Goal: Transaction & Acquisition: Purchase product/service

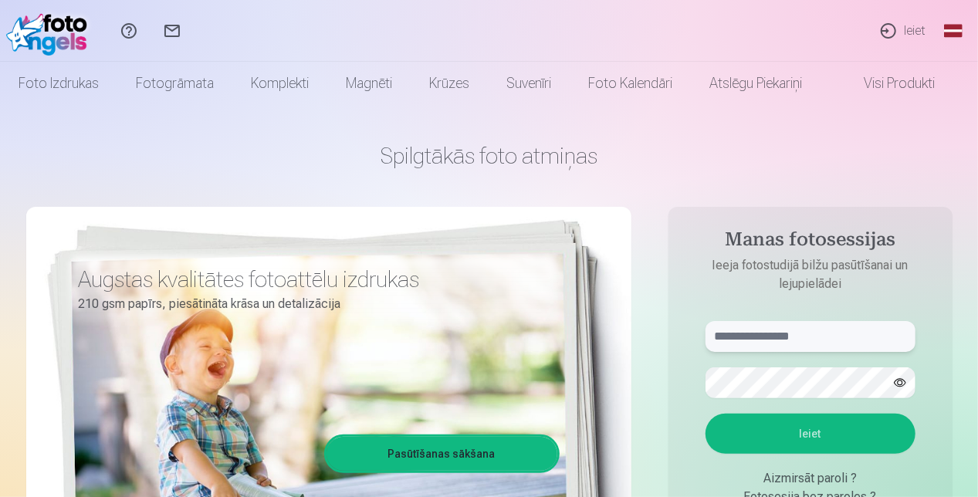
click at [800, 348] on input "text" at bounding box center [810, 336] width 210 height 31
type input "**********"
click at [821, 445] on button "Ieiet" at bounding box center [810, 434] width 210 height 40
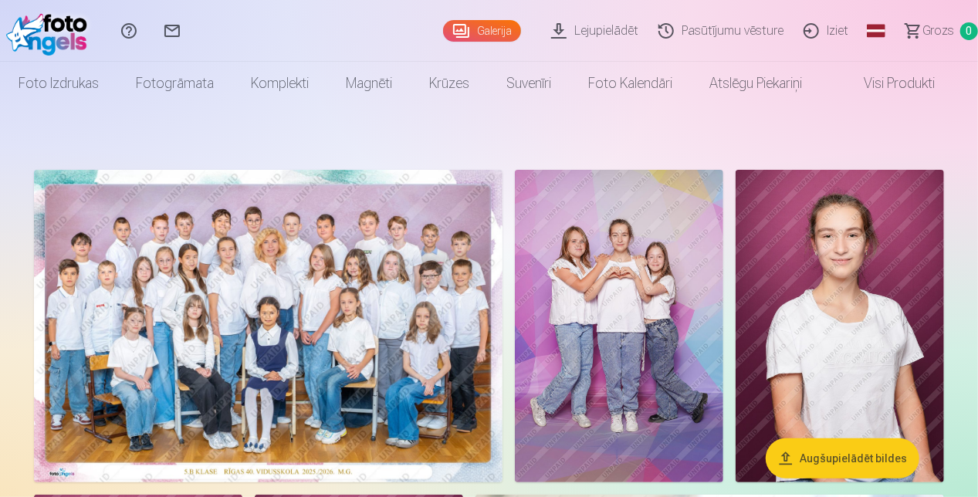
click at [320, 270] on img at bounding box center [268, 326] width 469 height 313
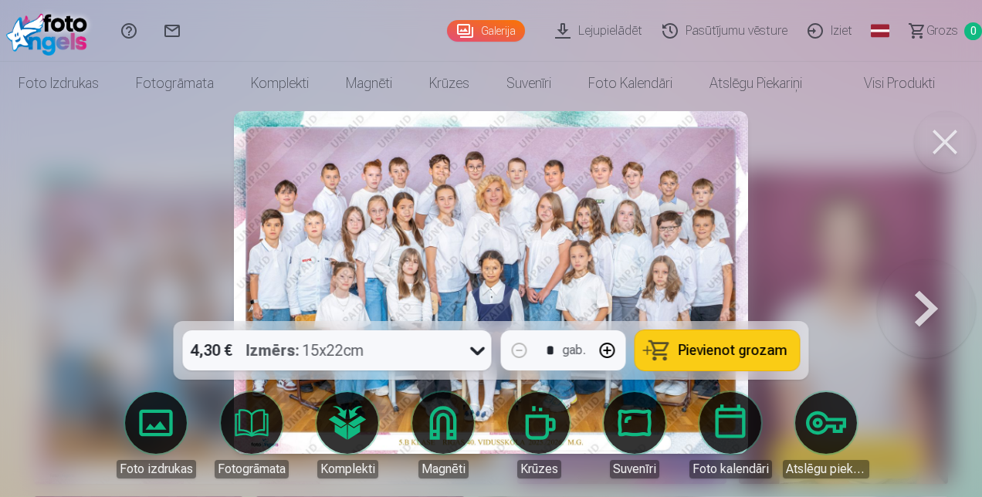
click at [844, 228] on div at bounding box center [491, 248] width 982 height 497
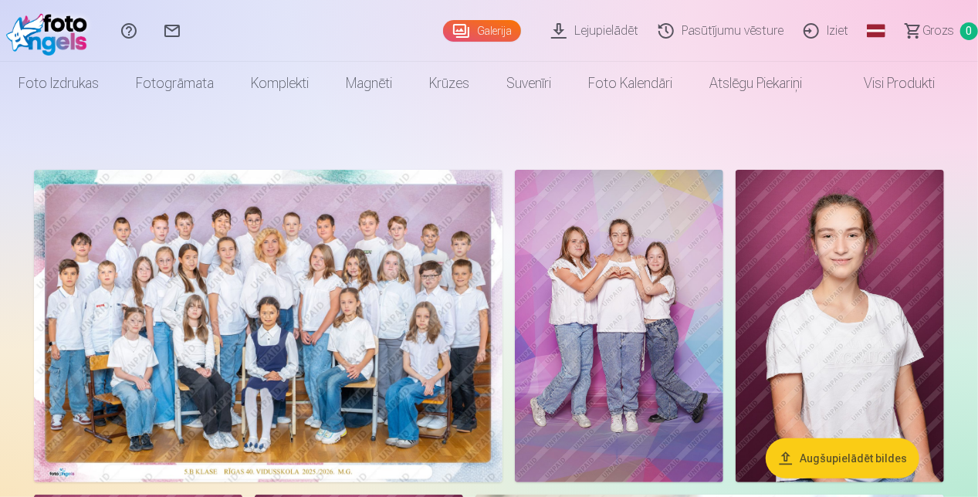
click at [272, 339] on img at bounding box center [268, 326] width 469 height 313
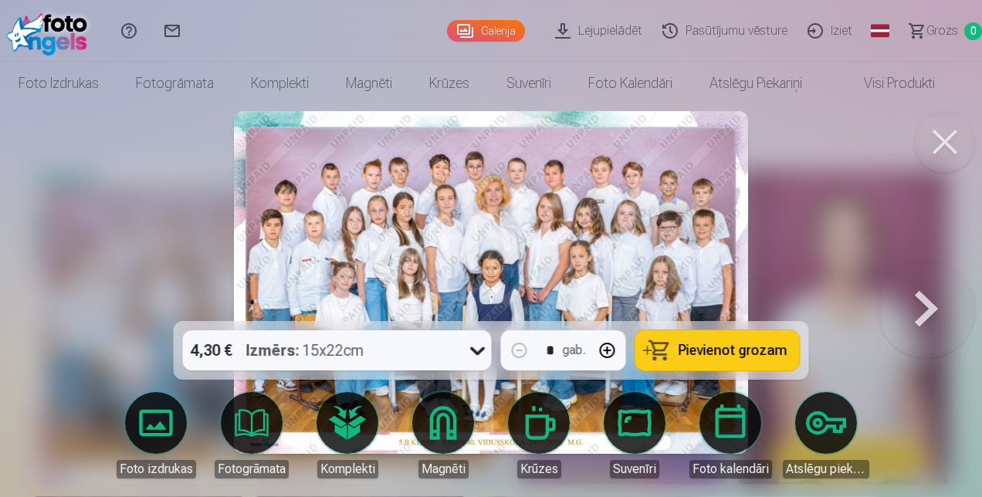
click at [443, 245] on img at bounding box center [491, 282] width 514 height 343
click at [952, 151] on button at bounding box center [945, 142] width 62 height 62
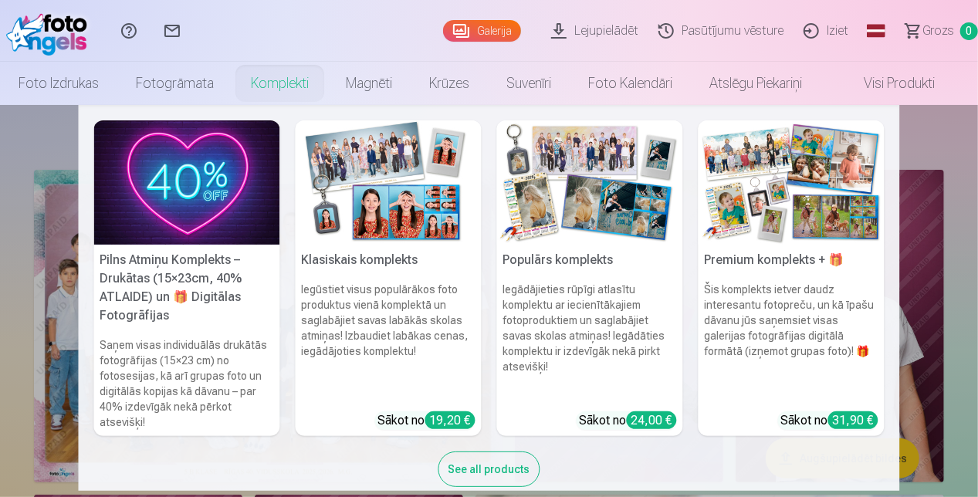
click at [496, 481] on div "See all products" at bounding box center [489, 470] width 102 height 36
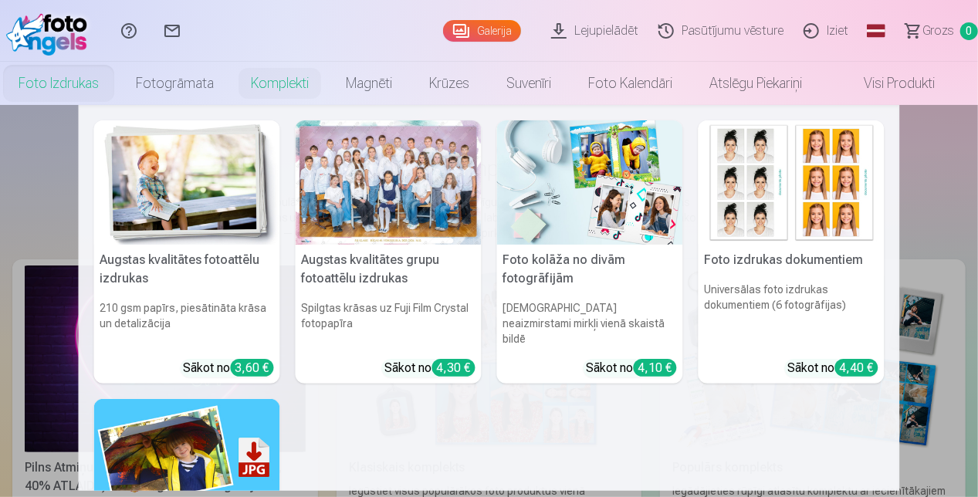
click at [374, 179] on div at bounding box center [389, 182] width 186 height 124
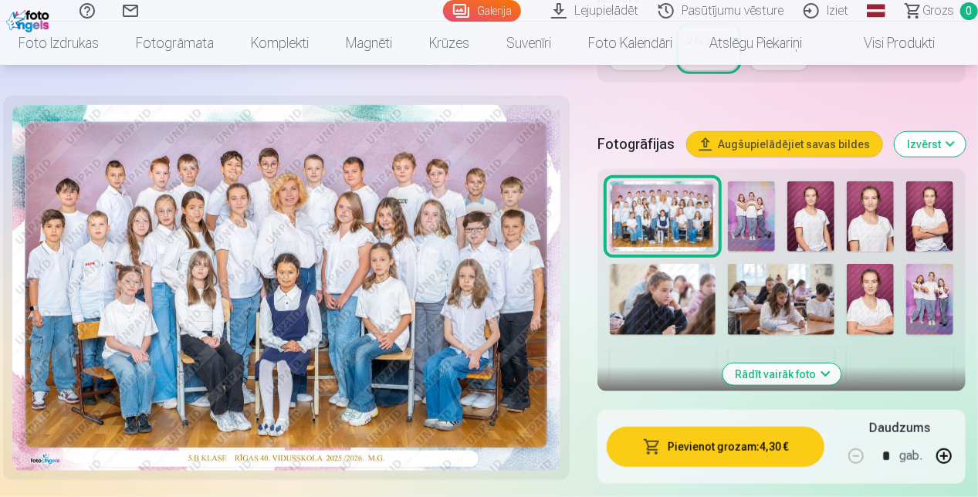
scroll to position [471, 0]
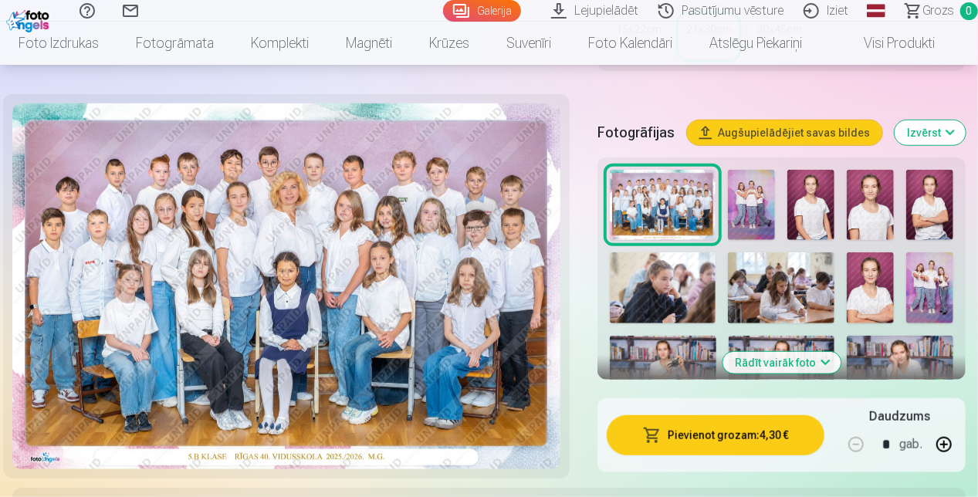
click at [784, 125] on button "Augšupielādējiet savas bildes" at bounding box center [784, 132] width 195 height 25
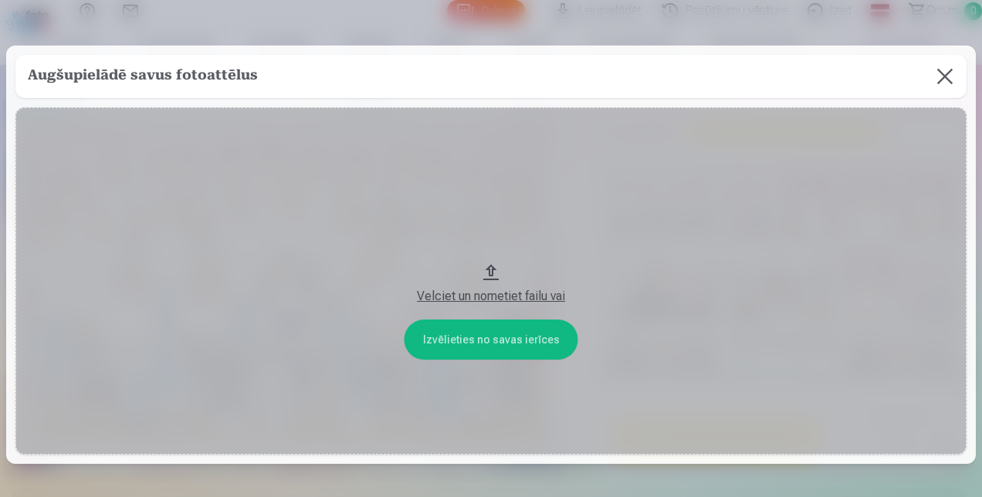
click at [943, 75] on button at bounding box center [944, 76] width 43 height 43
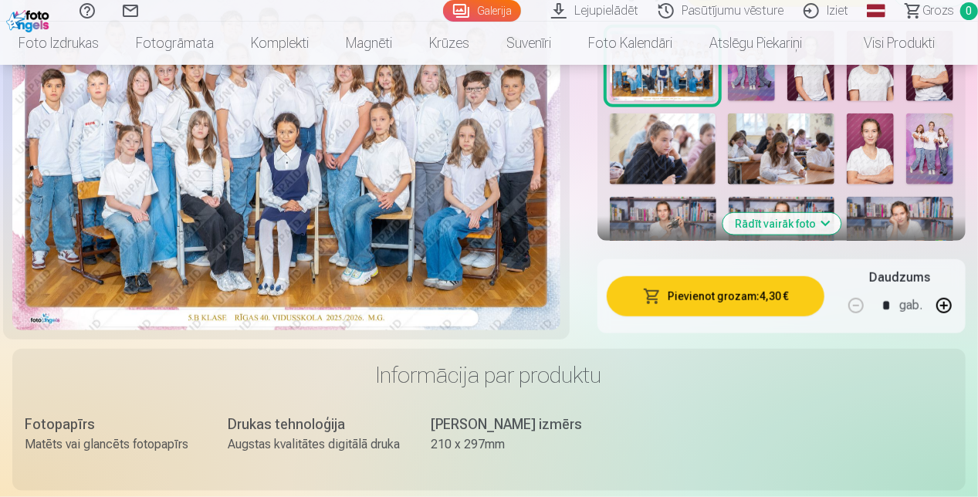
scroll to position [622, 0]
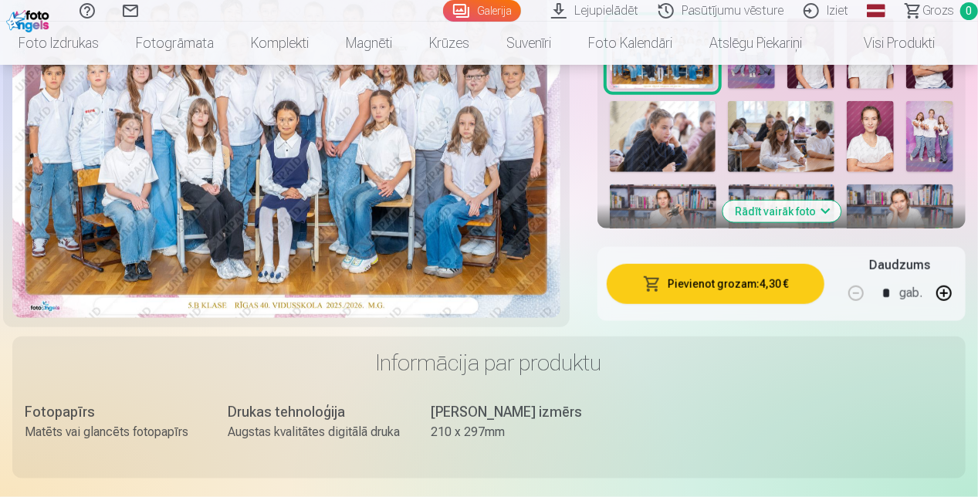
click at [770, 209] on button "Rādīt vairāk foto" at bounding box center [781, 212] width 118 height 22
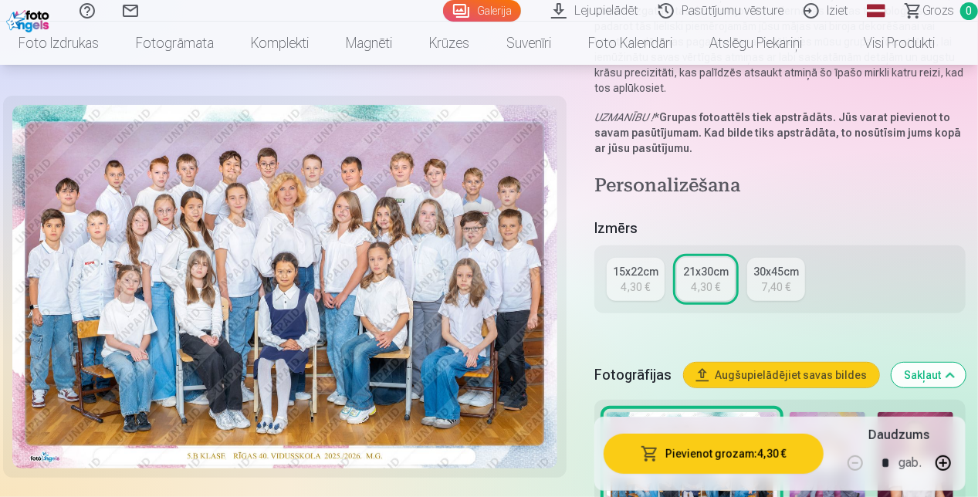
scroll to position [228, 0]
click at [617, 293] on link "15x22cm 4,30 €" at bounding box center [636, 279] width 58 height 43
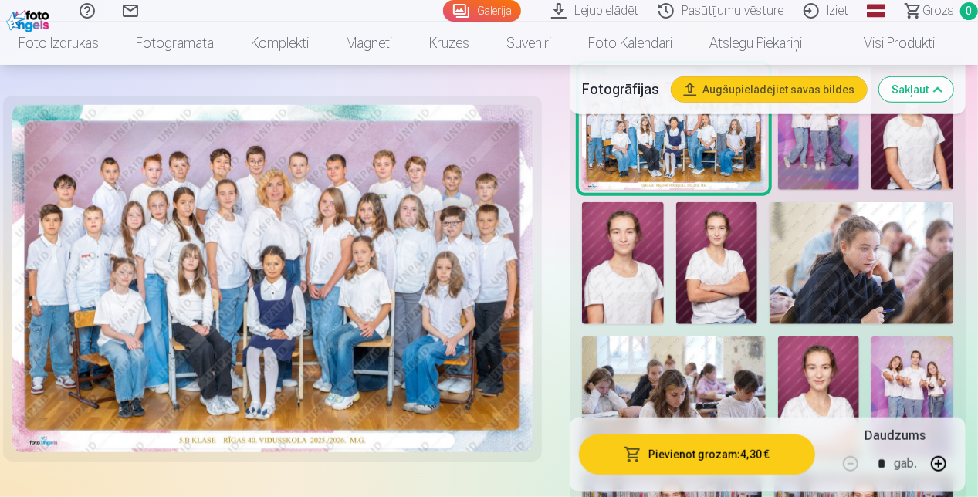
scroll to position [497, 0]
click at [616, 284] on img at bounding box center [623, 264] width 82 height 122
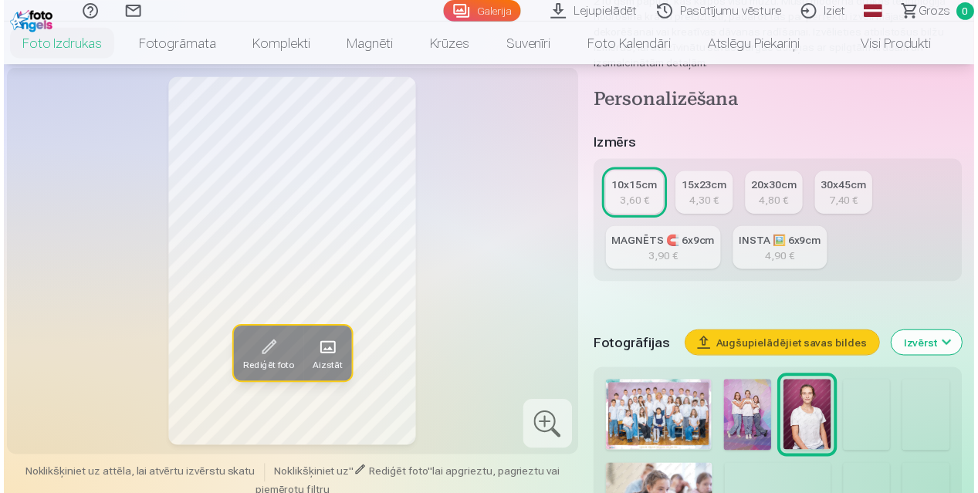
scroll to position [266, 0]
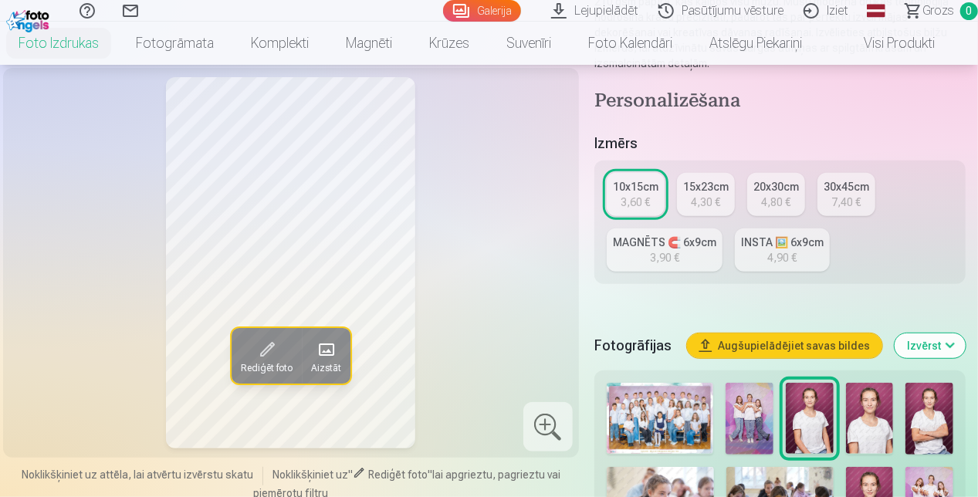
click at [659, 408] on img at bounding box center [660, 418] width 107 height 71
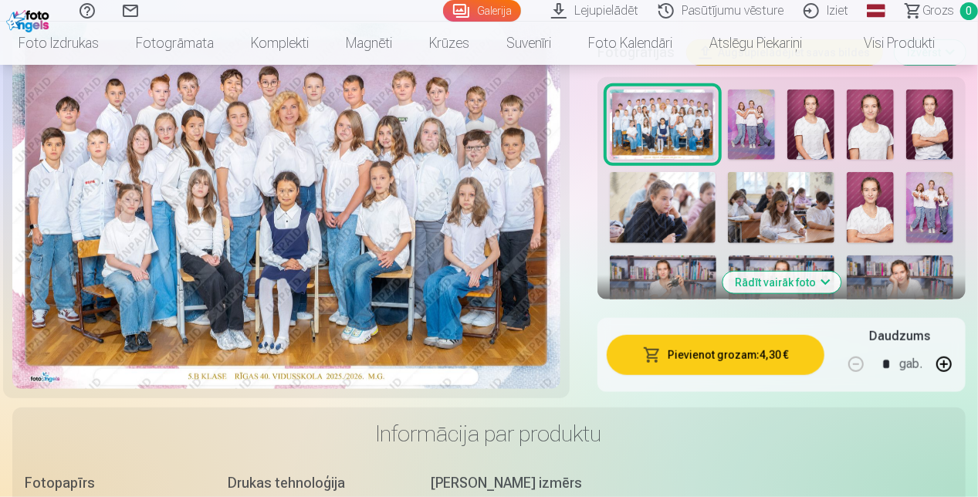
scroll to position [528, 0]
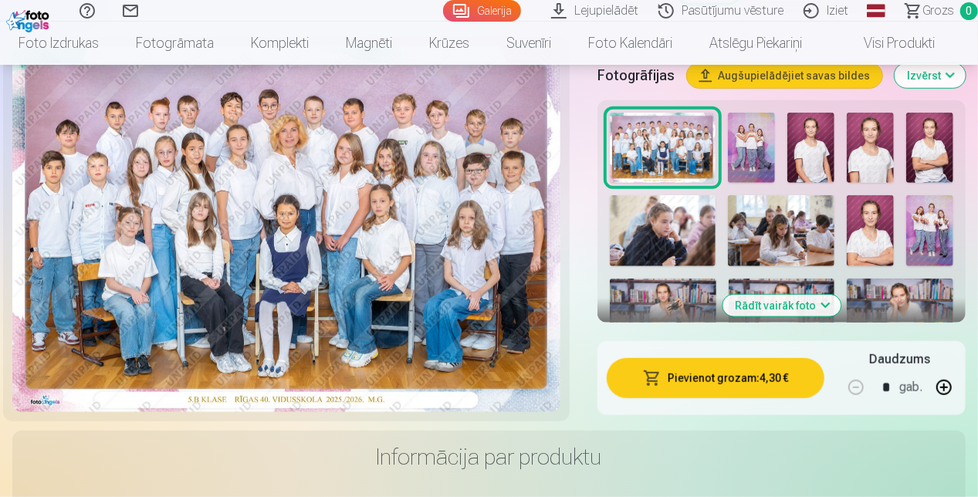
click at [794, 293] on img at bounding box center [782, 314] width 107 height 71
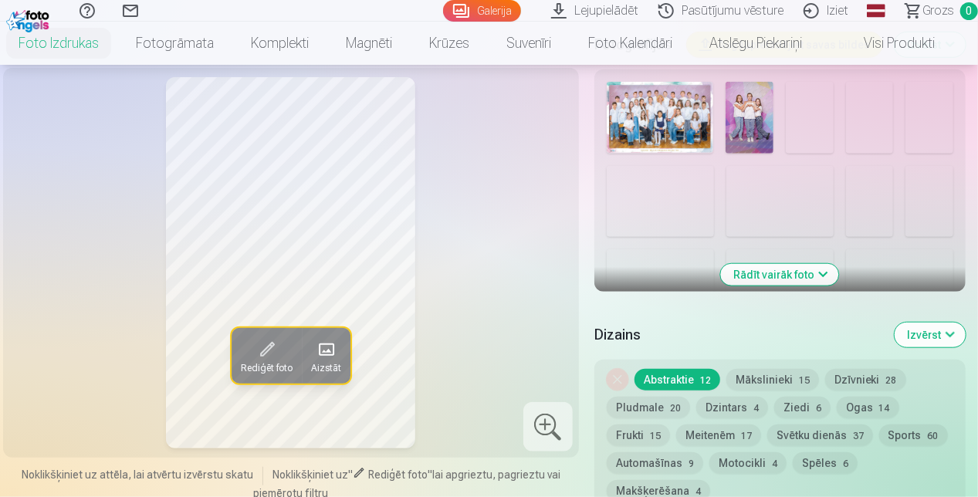
scroll to position [569, 0]
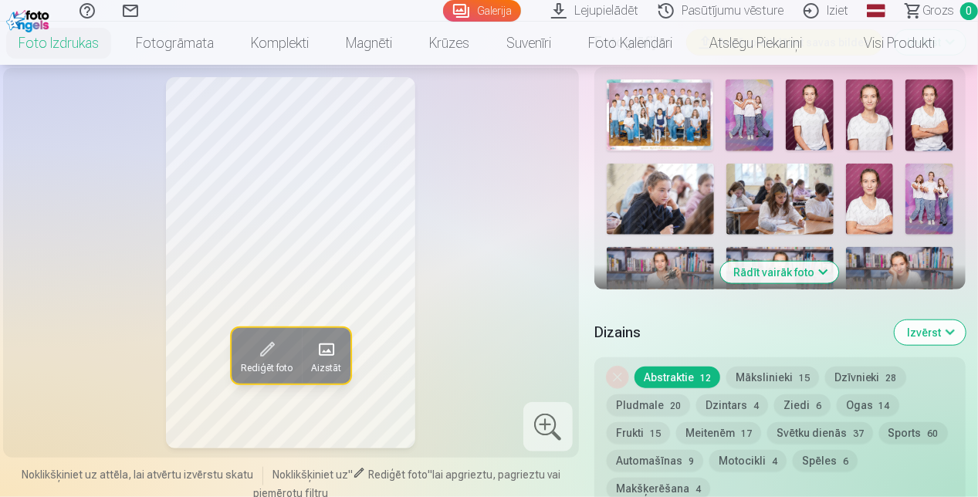
click at [754, 269] on button "Rādīt vairāk foto" at bounding box center [780, 273] width 118 height 22
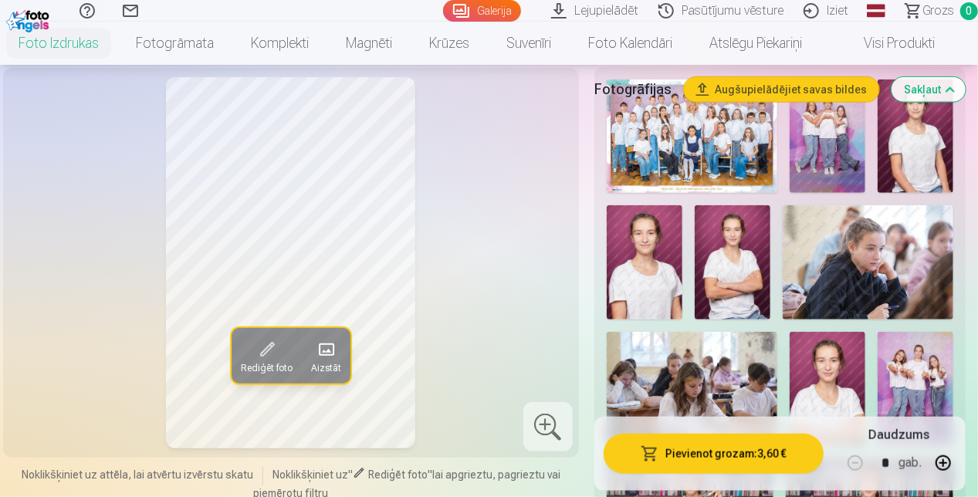
click at [617, 8] on link "Lejupielādēt" at bounding box center [596, 11] width 107 height 22
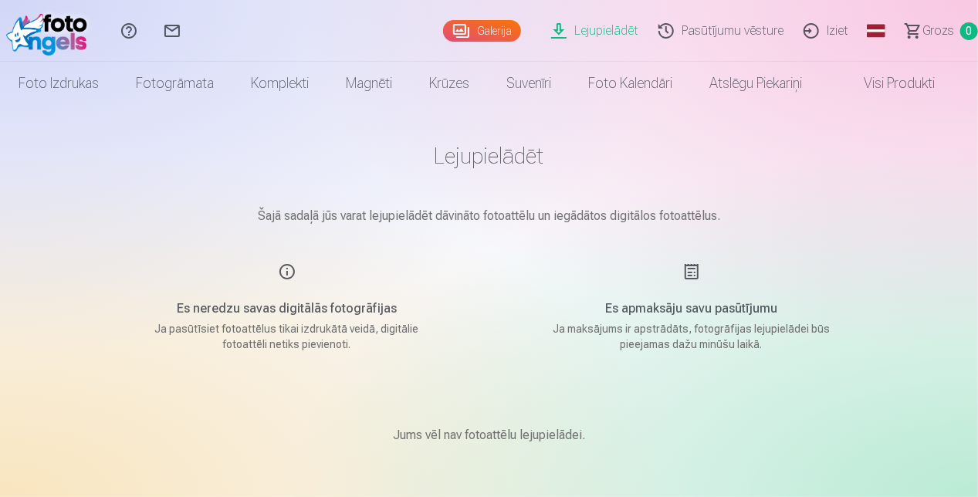
click at [482, 29] on link "Galerija" at bounding box center [482, 31] width 78 height 22
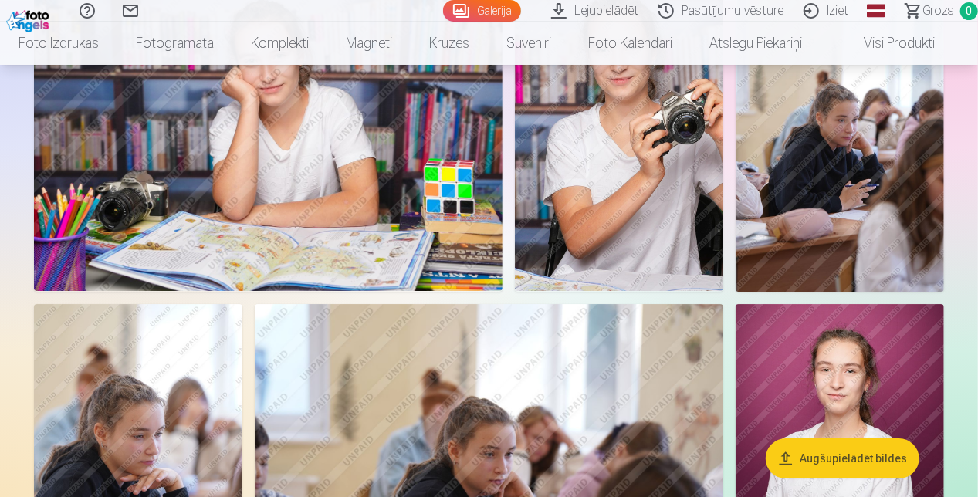
scroll to position [2461, 0]
